Goal: Browse casually: Explore the website without a specific task or goal

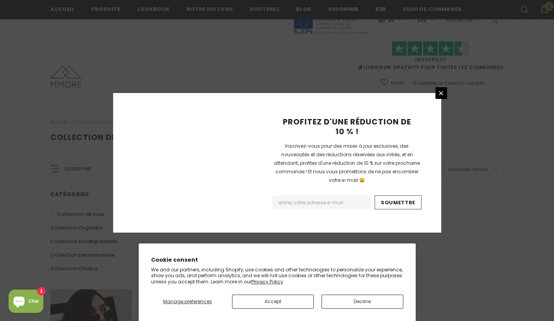
scroll to position [492, 0]
